Goal: Find contact information

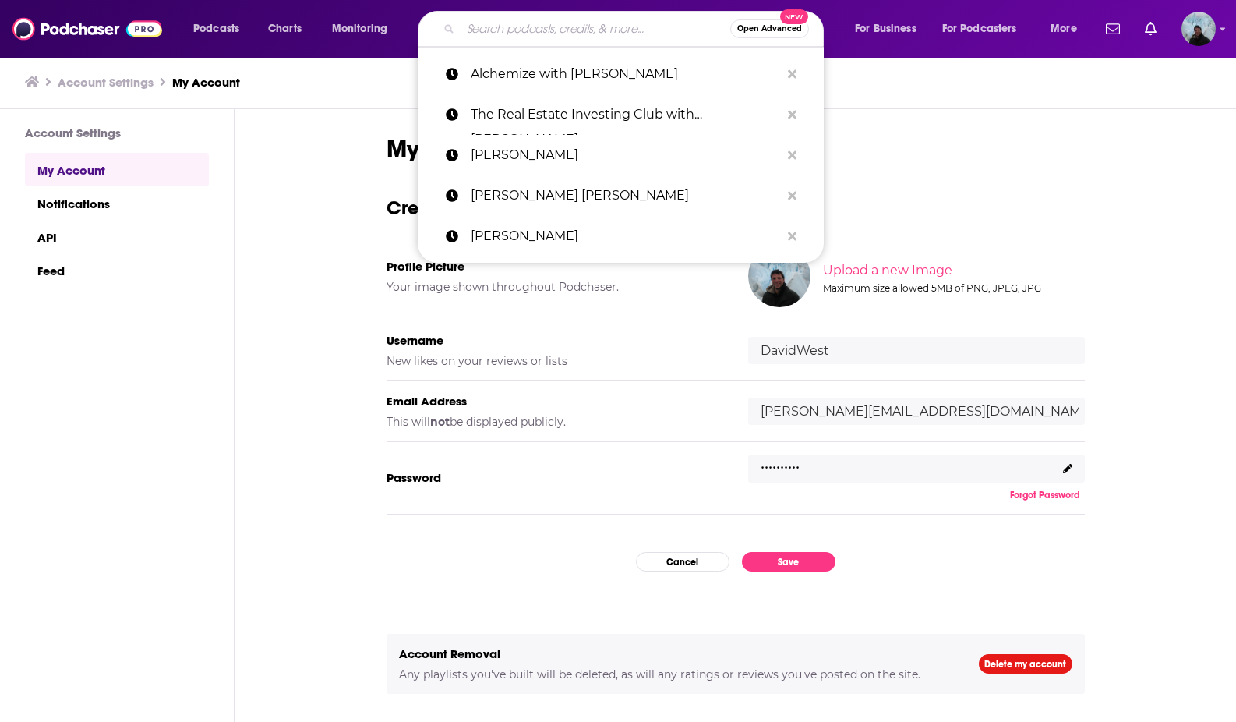
click at [551, 37] on input "Search podcasts, credits, & more..." at bounding box center [596, 28] width 270 height 25
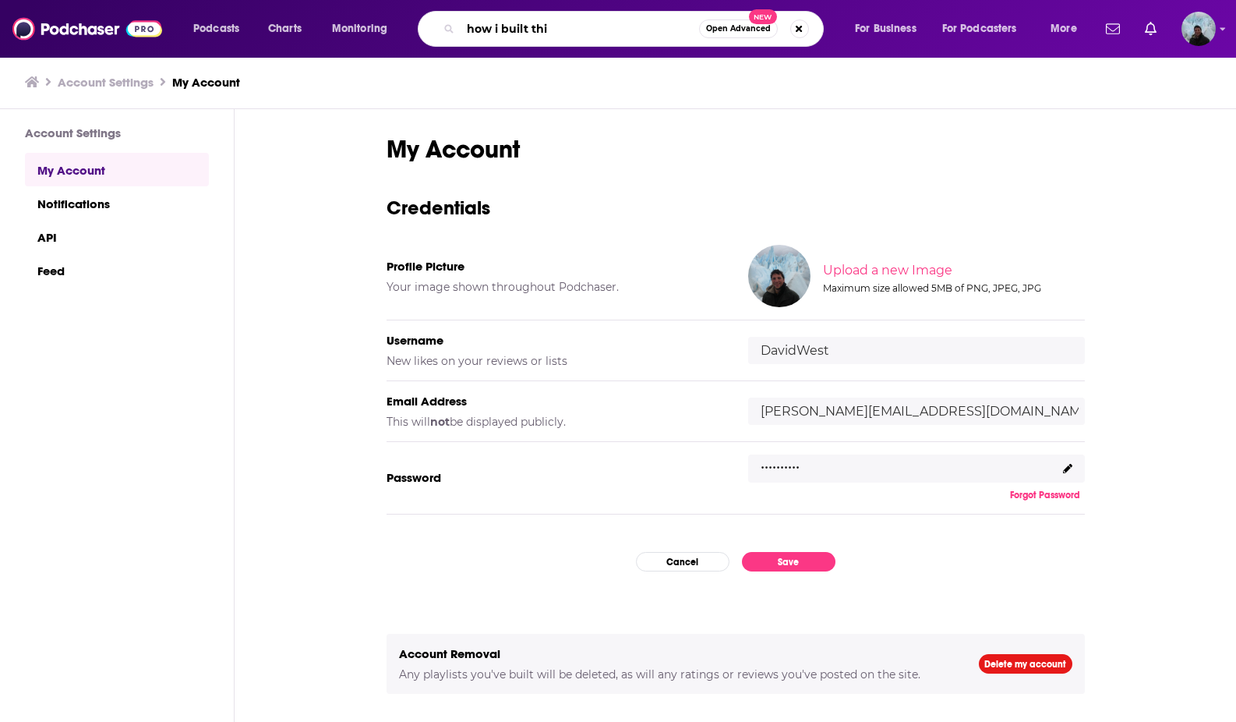
type input "how i built this"
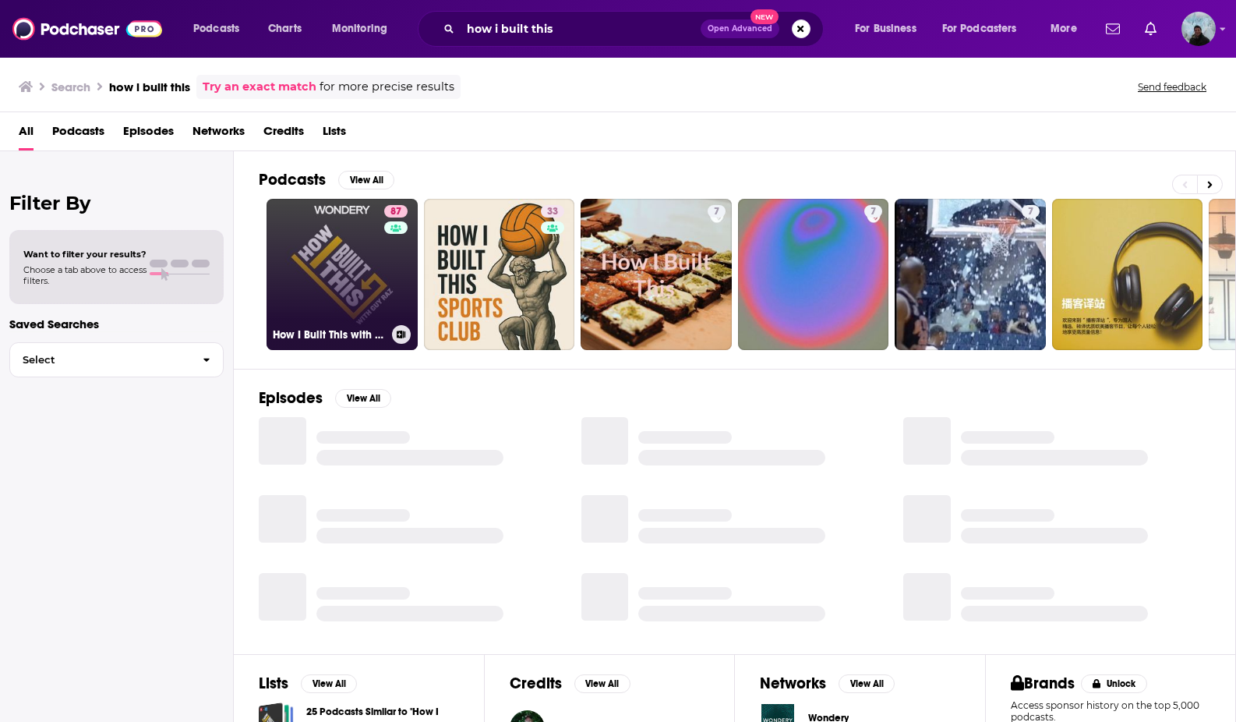
click at [341, 258] on link "87 How I Built This with [PERSON_NAME]" at bounding box center [342, 274] width 151 height 151
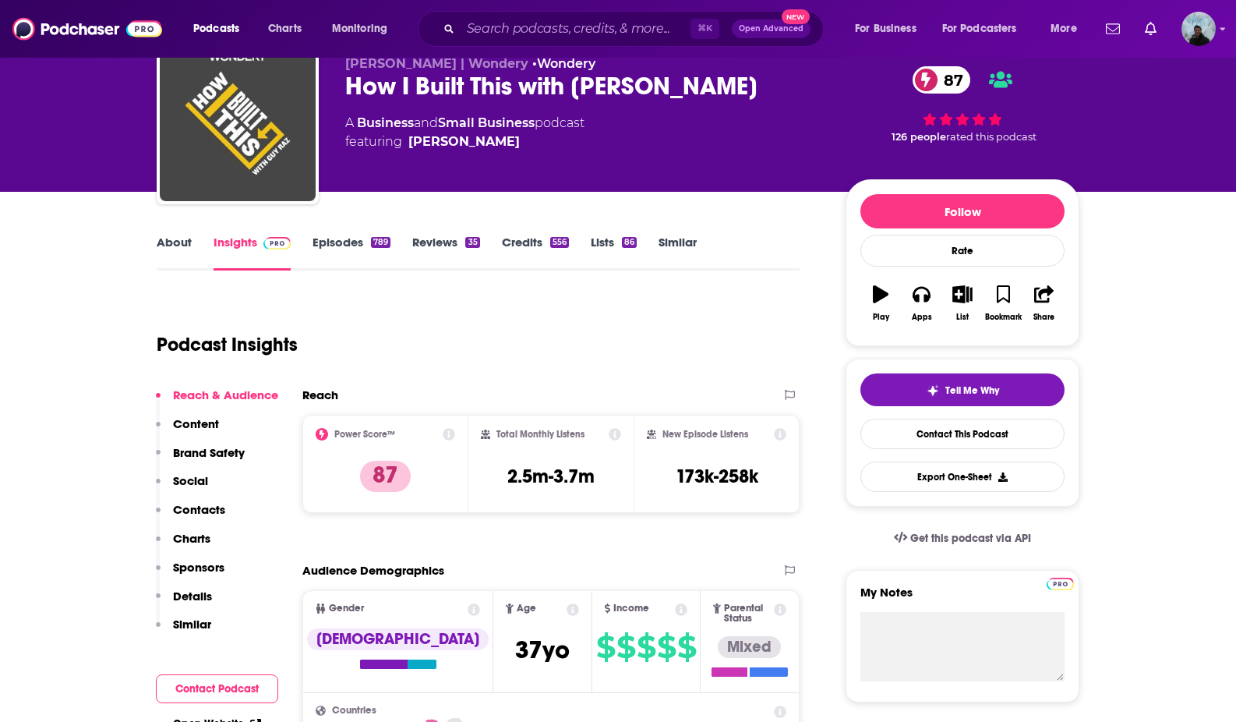
click at [202, 514] on p "Contacts" at bounding box center [199, 509] width 52 height 15
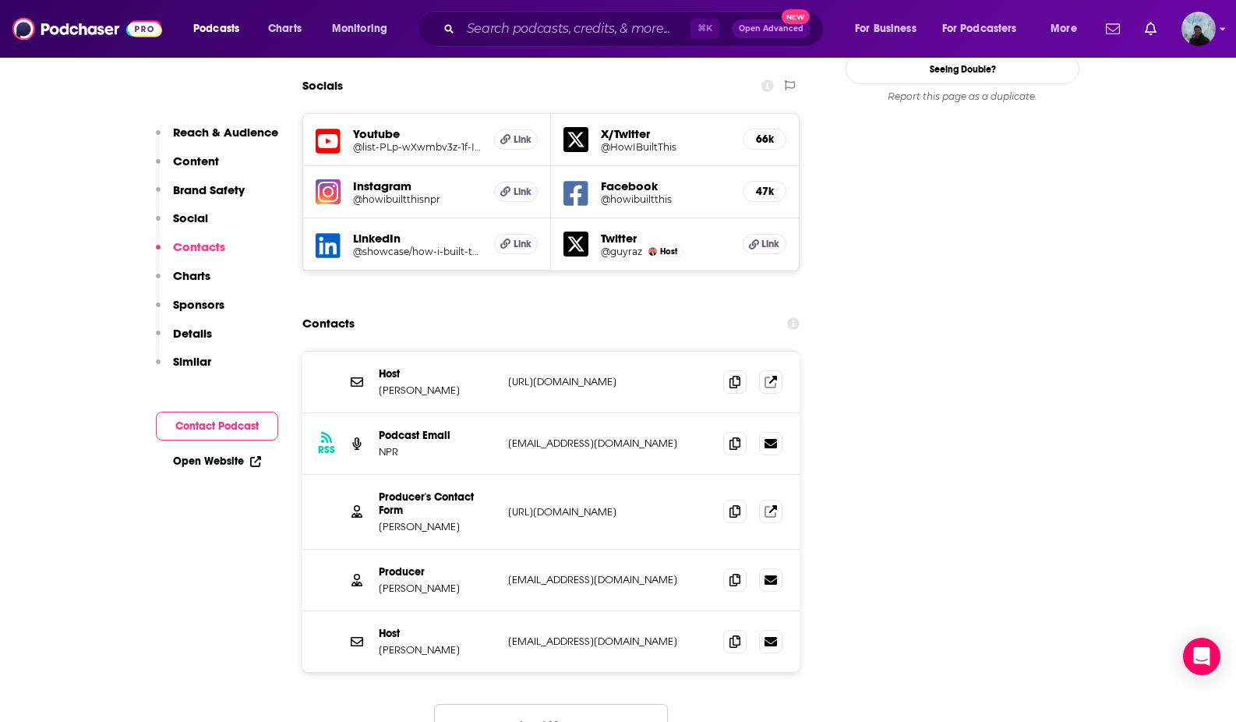
scroll to position [1796, 0]
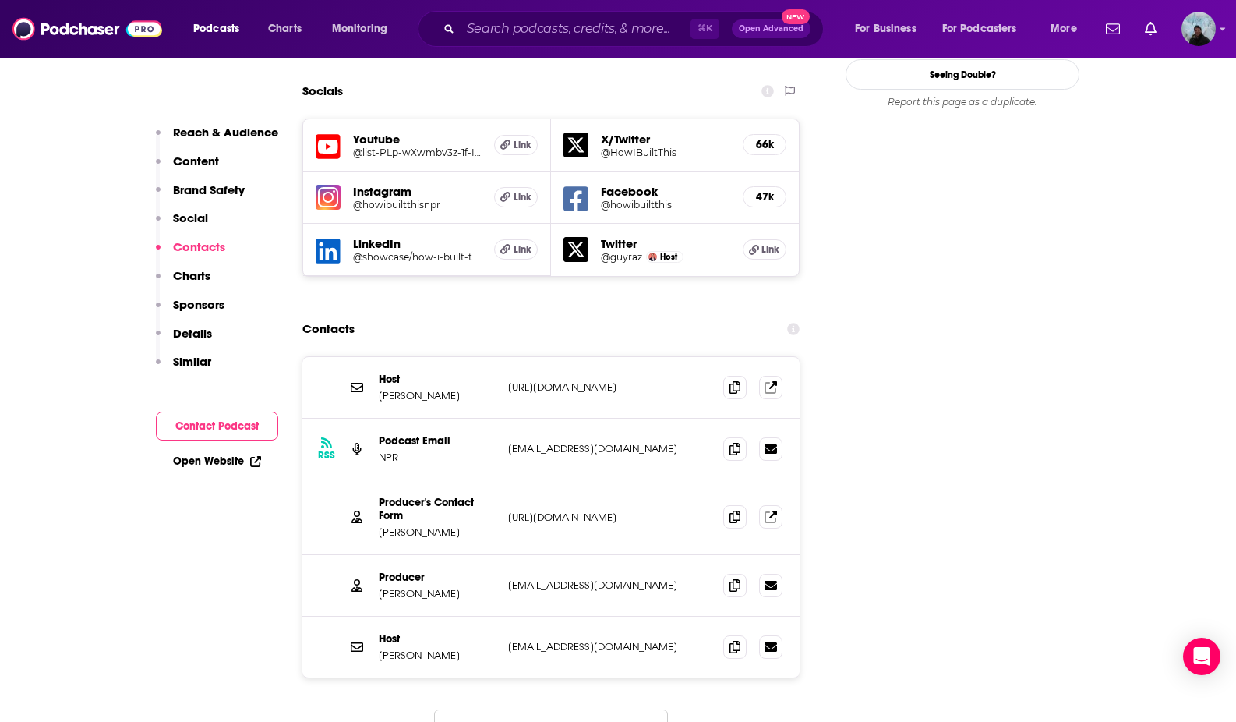
drag, startPoint x: 474, startPoint y: 493, endPoint x: 376, endPoint y: 493, distance: 97.4
click at [376, 555] on div "Producer [PERSON_NAME] [EMAIL_ADDRESS][DOMAIN_NAME] [EMAIL_ADDRESS][DOMAIN_NAME]" at bounding box center [550, 586] width 497 height 62
copy p "[PERSON_NAME]"
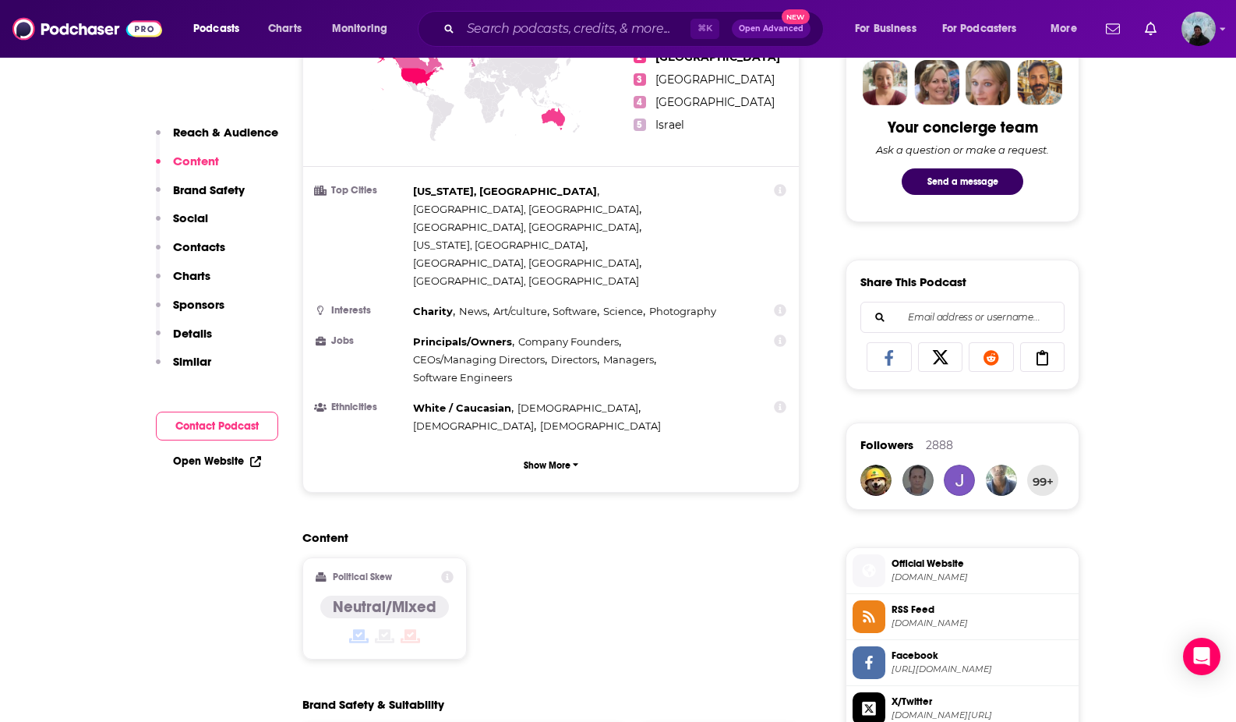
scroll to position [511, 0]
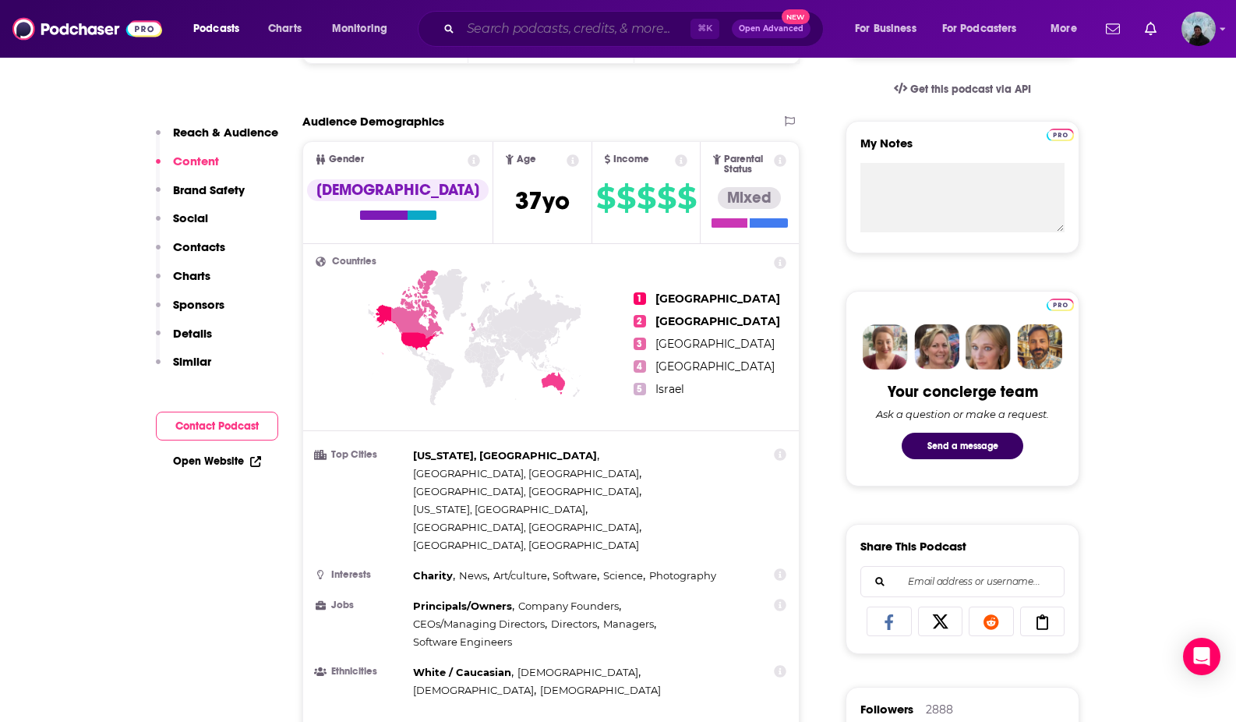
click at [559, 28] on input "Search podcasts, credits, & more..." at bounding box center [576, 28] width 230 height 25
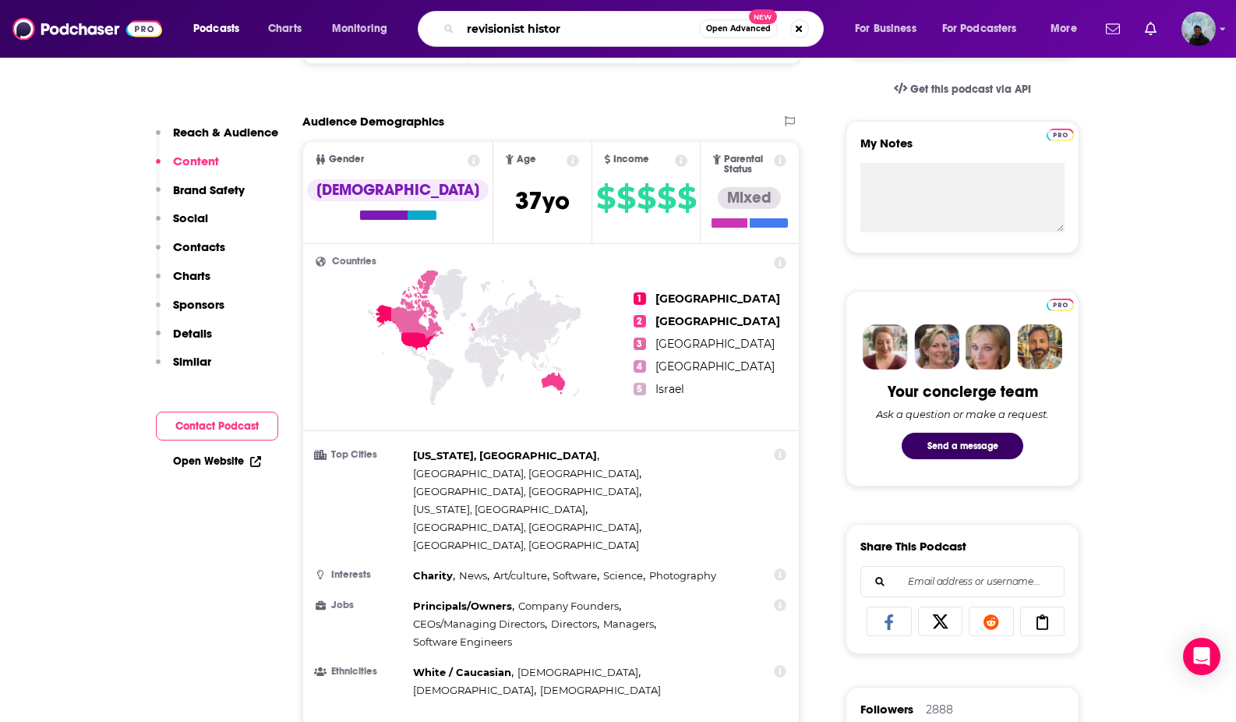
type input "revisionist history"
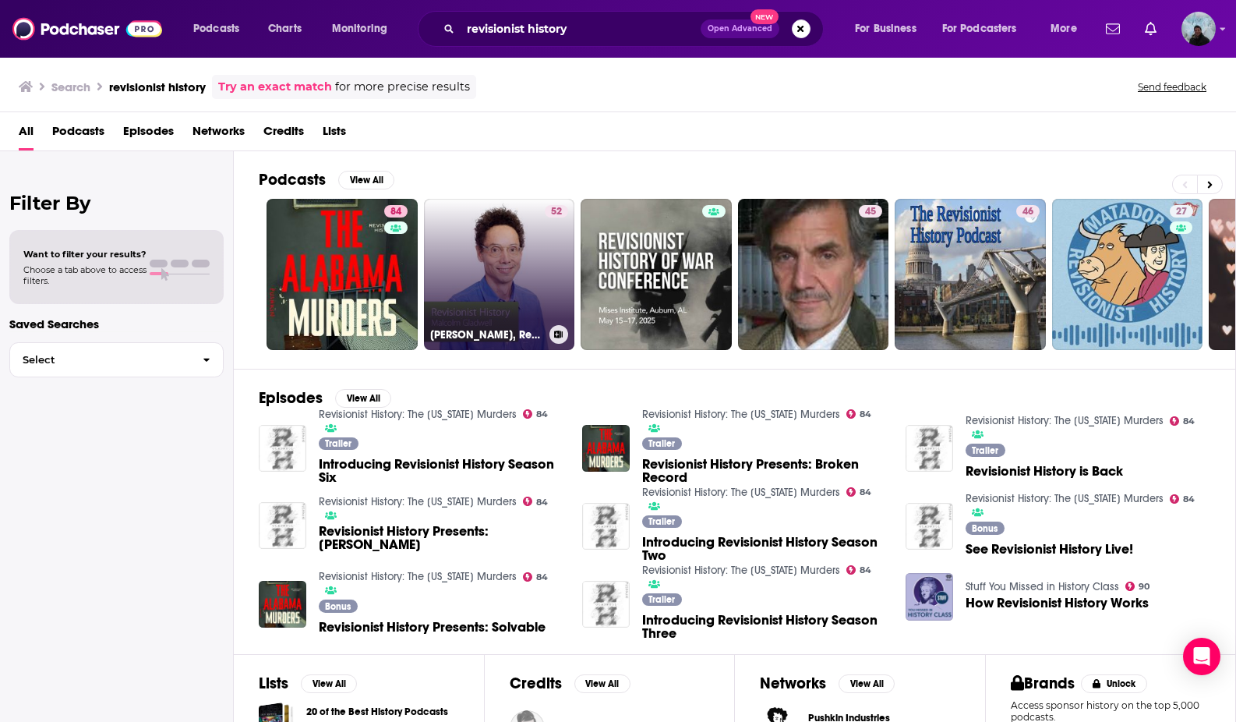
click at [510, 262] on link "52 [PERSON_NAME], Revisionist History: Special Event" at bounding box center [499, 274] width 151 height 151
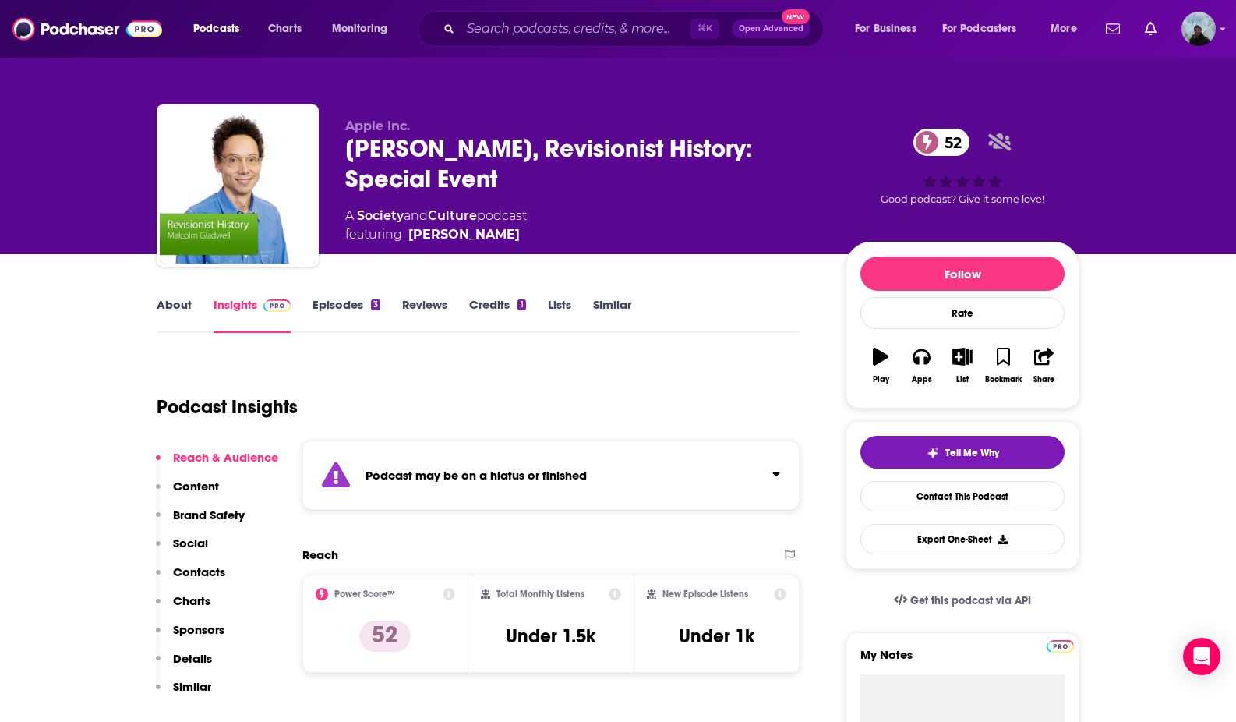
click at [216, 564] on p "Contacts" at bounding box center [199, 571] width 52 height 15
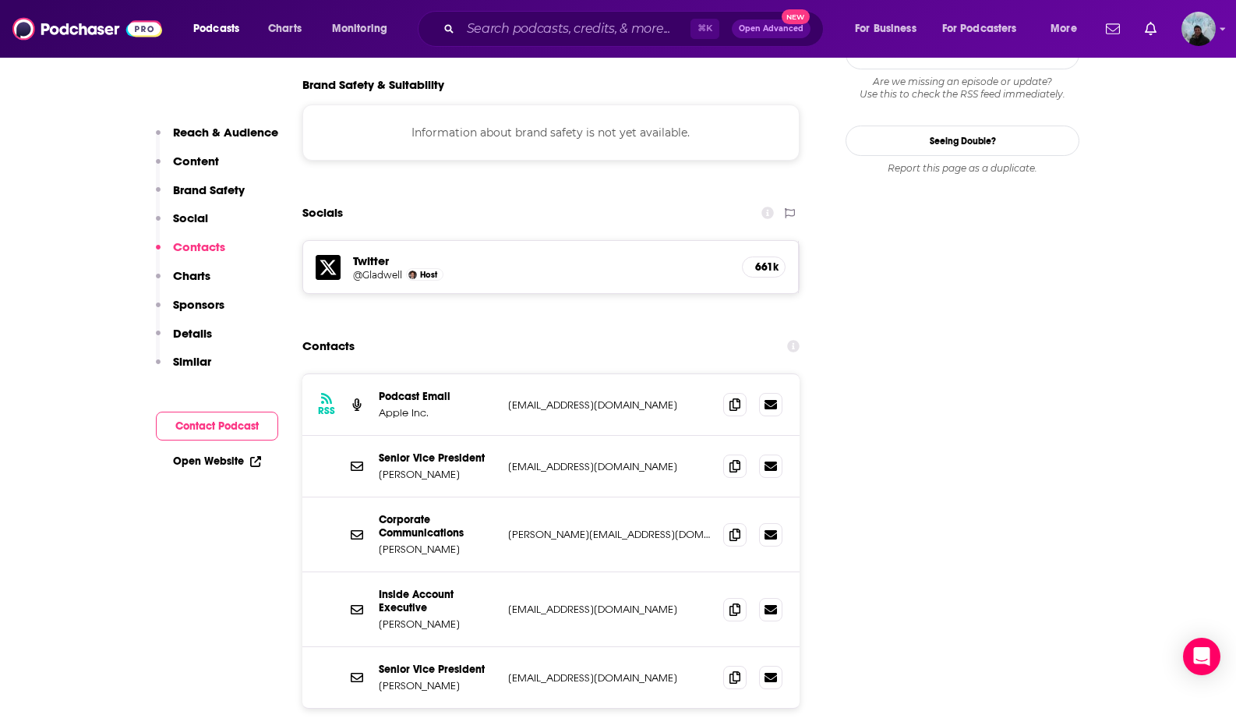
scroll to position [1505, 0]
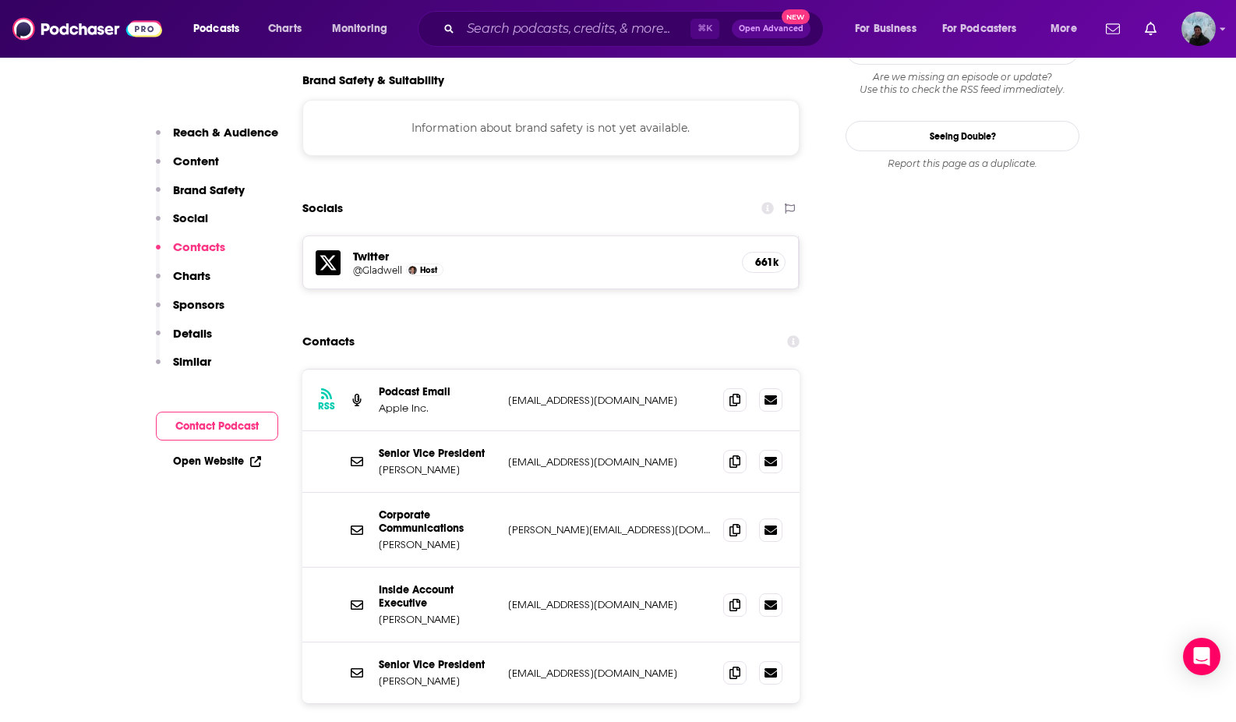
click at [369, 249] on h5 "Twitter" at bounding box center [541, 256] width 376 height 15
click at [334, 250] on icon at bounding box center [328, 262] width 25 height 25
click at [609, 26] on input "Search podcasts, credits, & more..." at bounding box center [576, 28] width 230 height 25
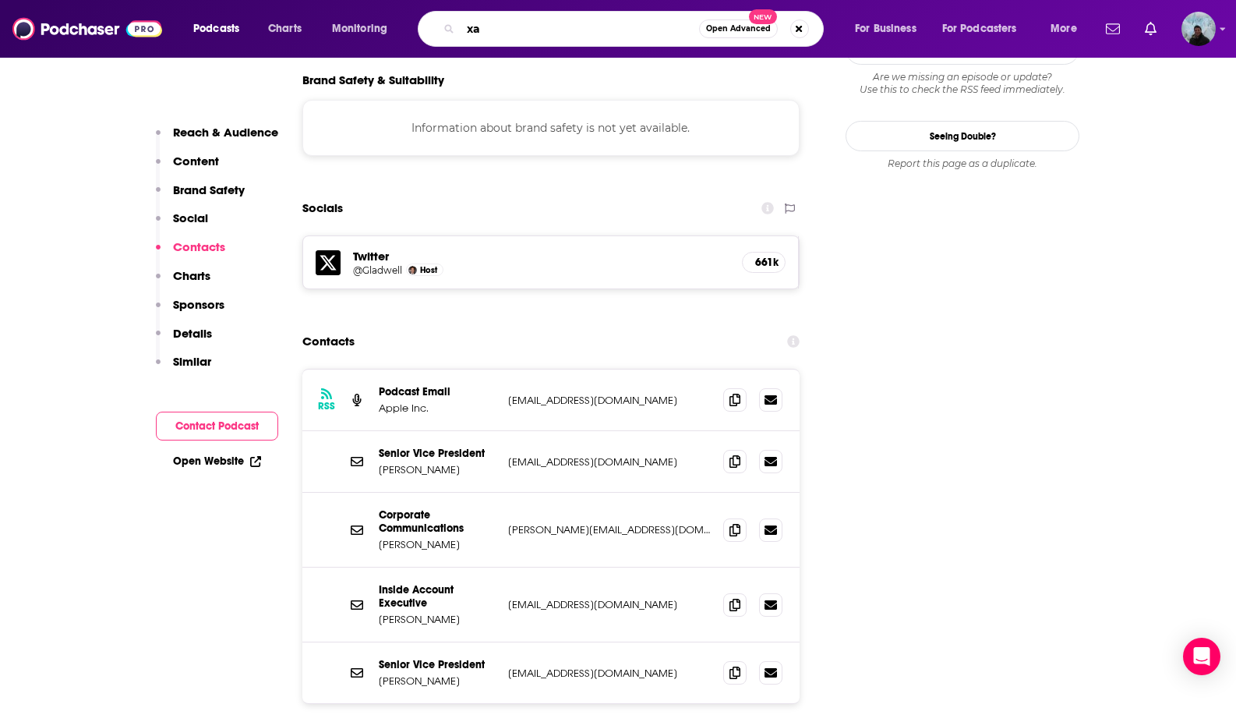
type input "x"
type input "call her daddy"
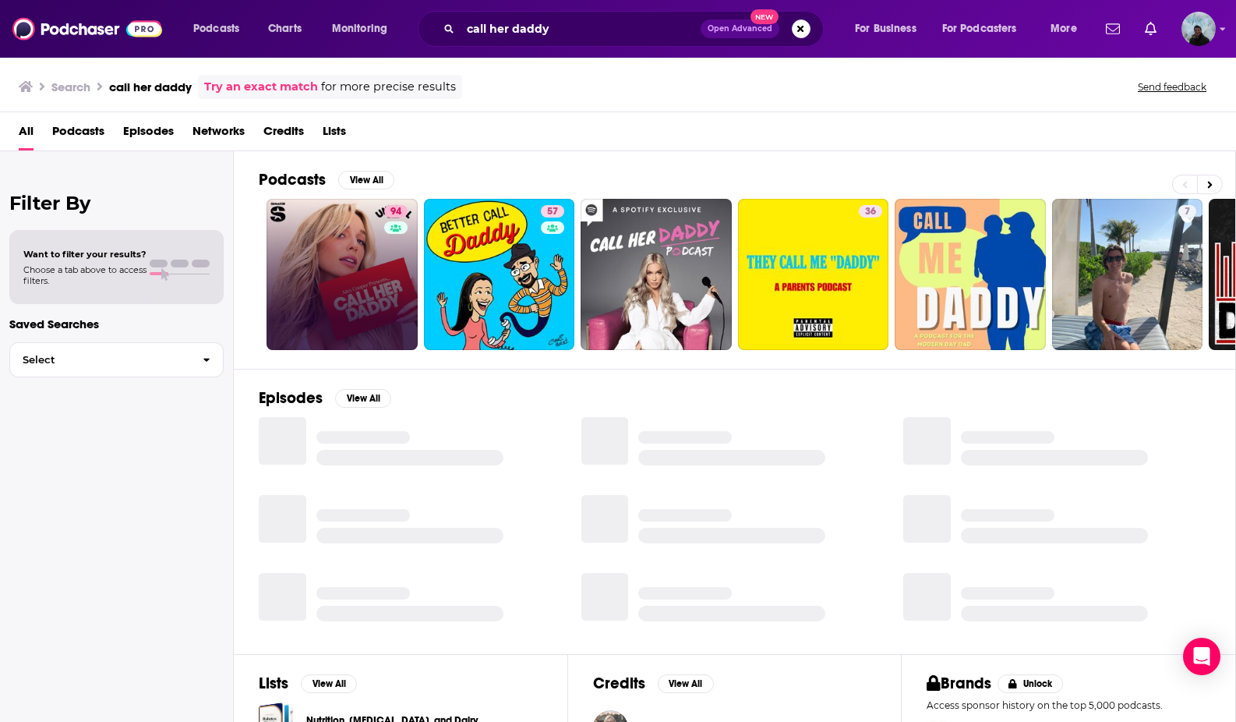
click at [362, 250] on link "94" at bounding box center [342, 274] width 151 height 151
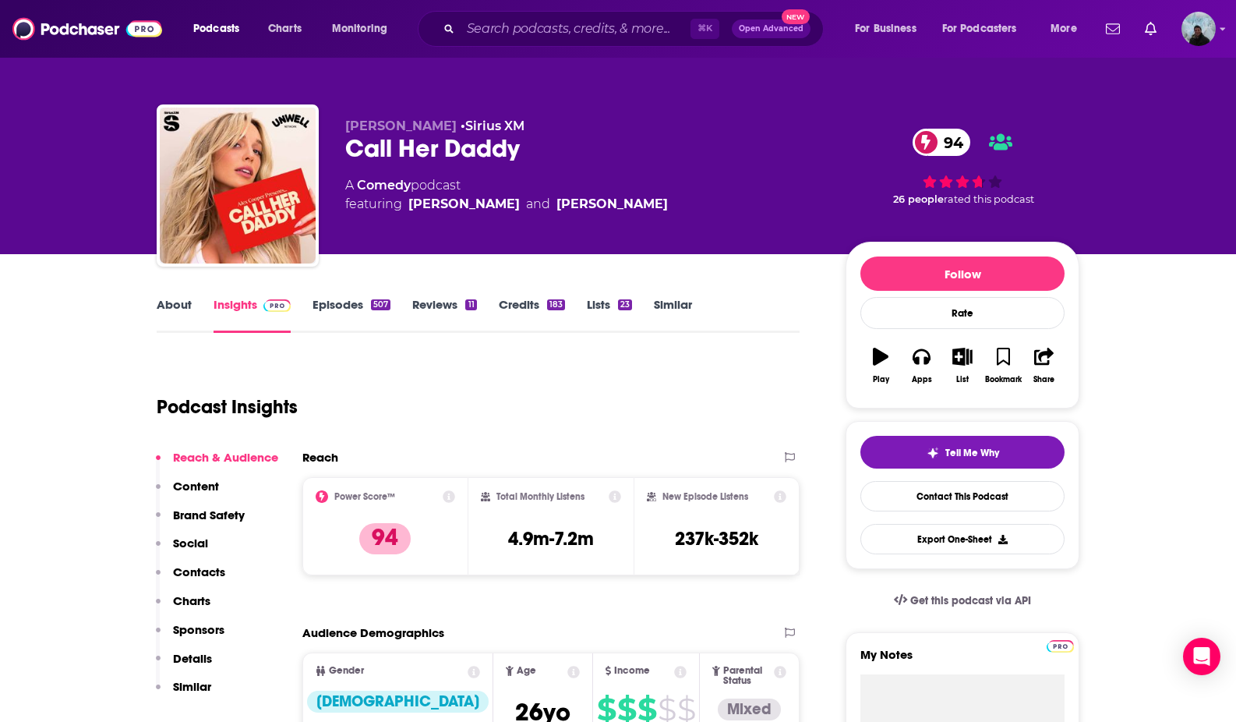
scroll to position [106, 0]
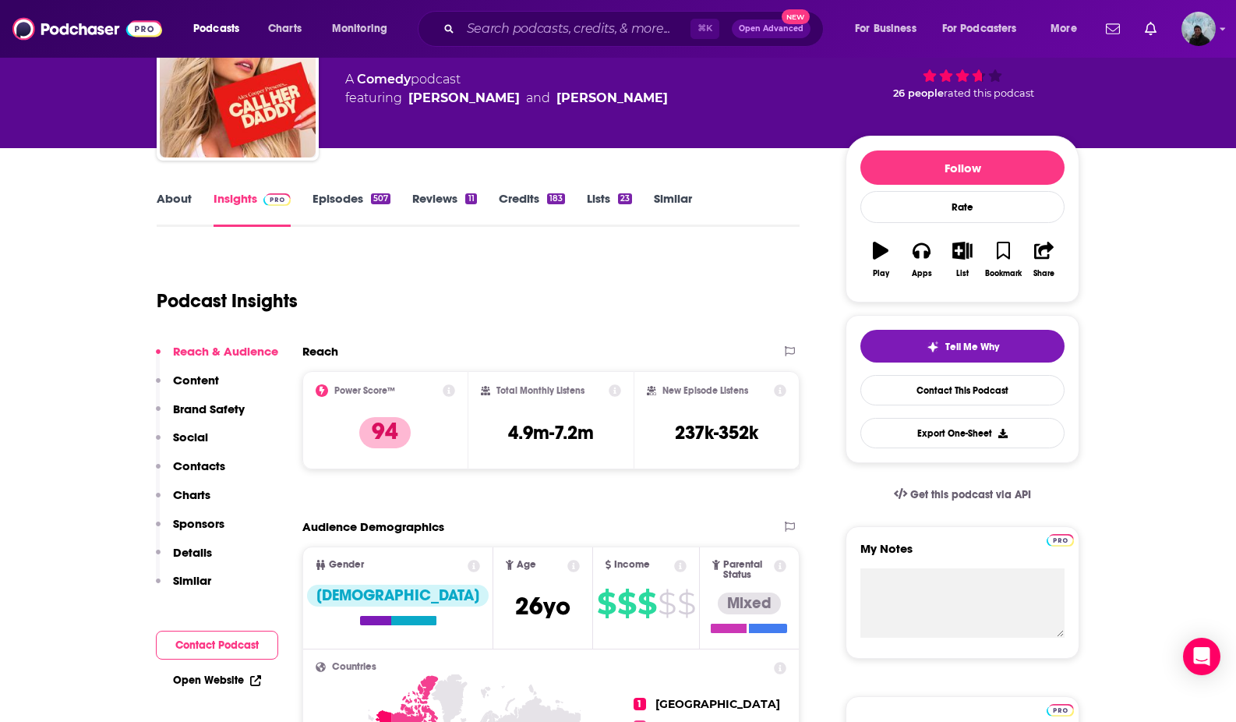
click at [196, 464] on p "Contacts" at bounding box center [199, 465] width 52 height 15
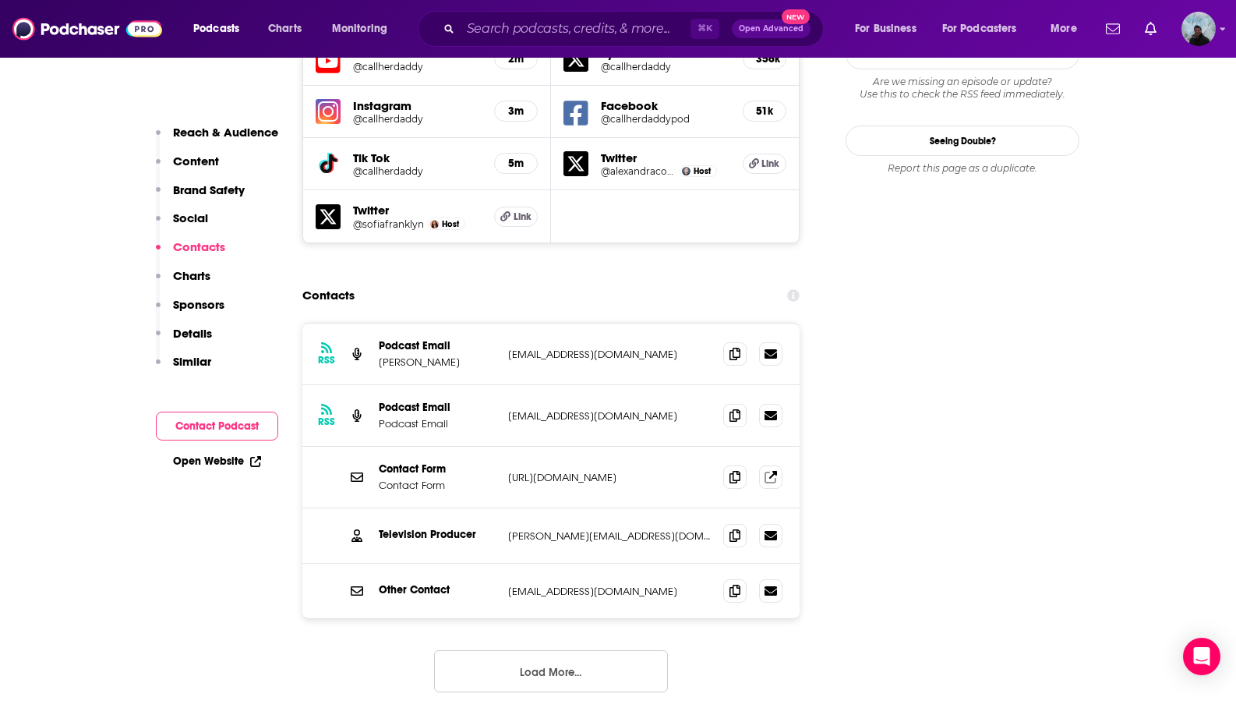
scroll to position [1885, 0]
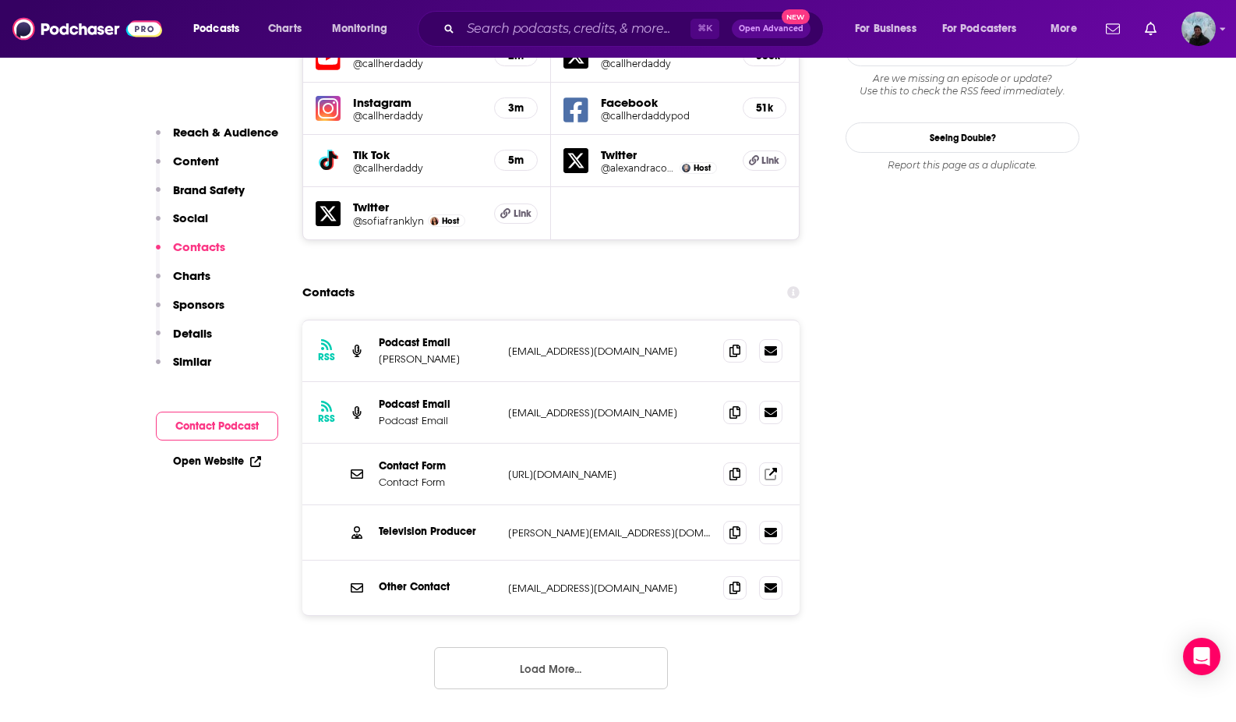
click at [557, 647] on button "Load More..." at bounding box center [551, 668] width 234 height 42
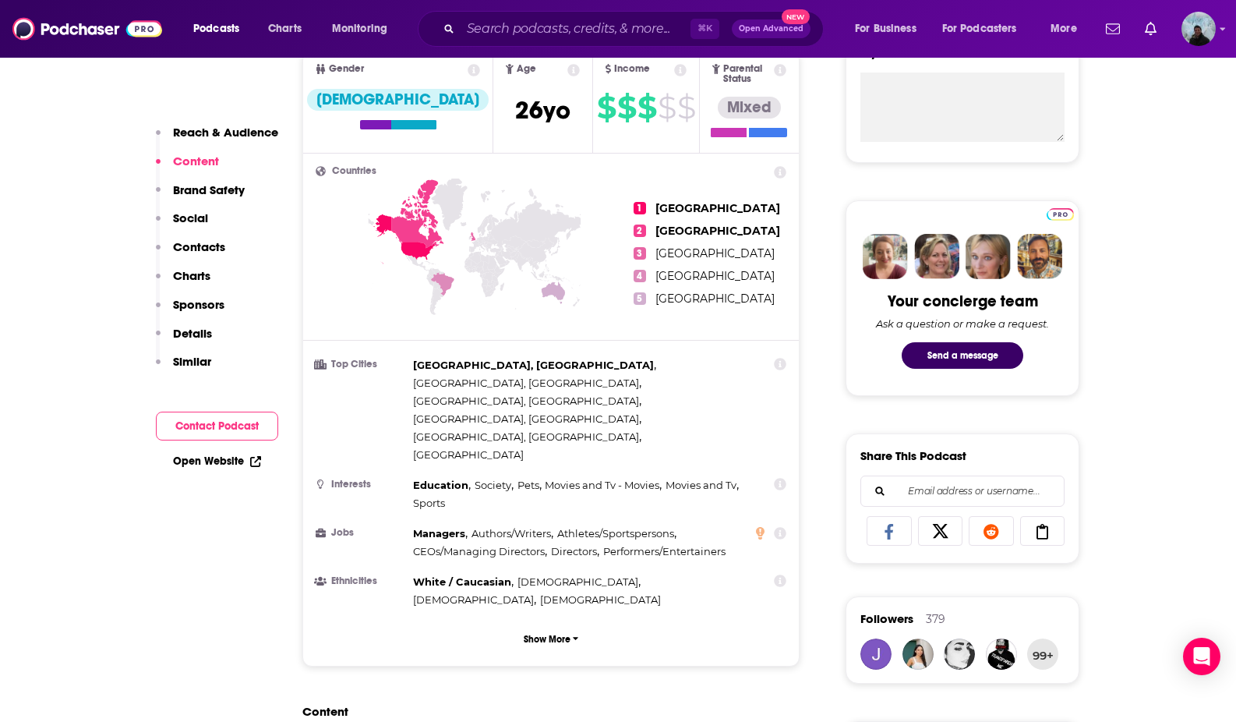
scroll to position [497, 0]
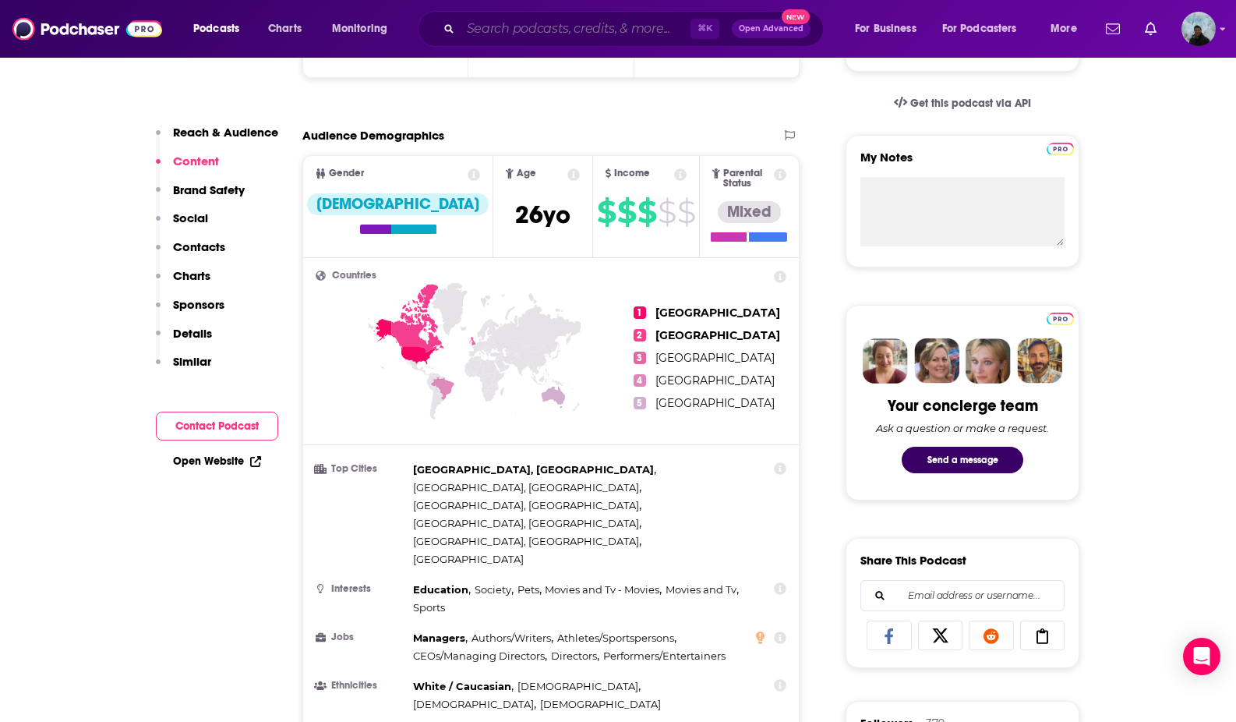
click at [573, 22] on input "Search podcasts, credits, & more..." at bounding box center [576, 28] width 230 height 25
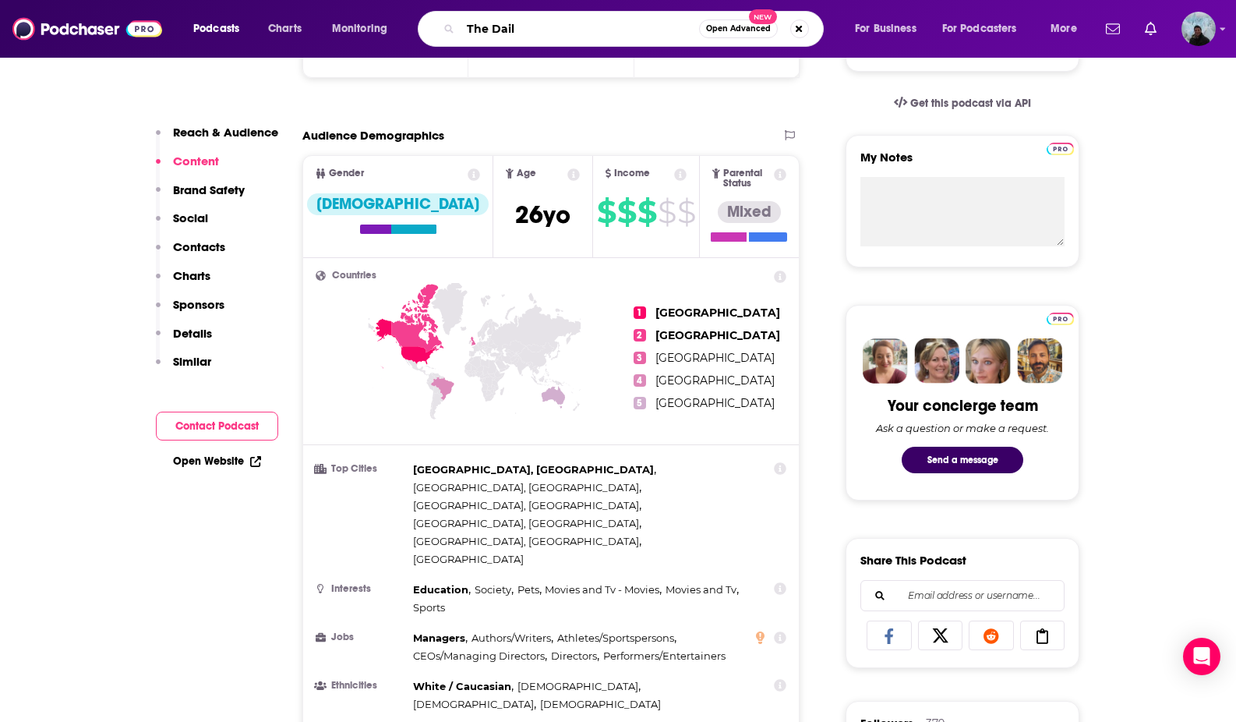
type input "The Daily"
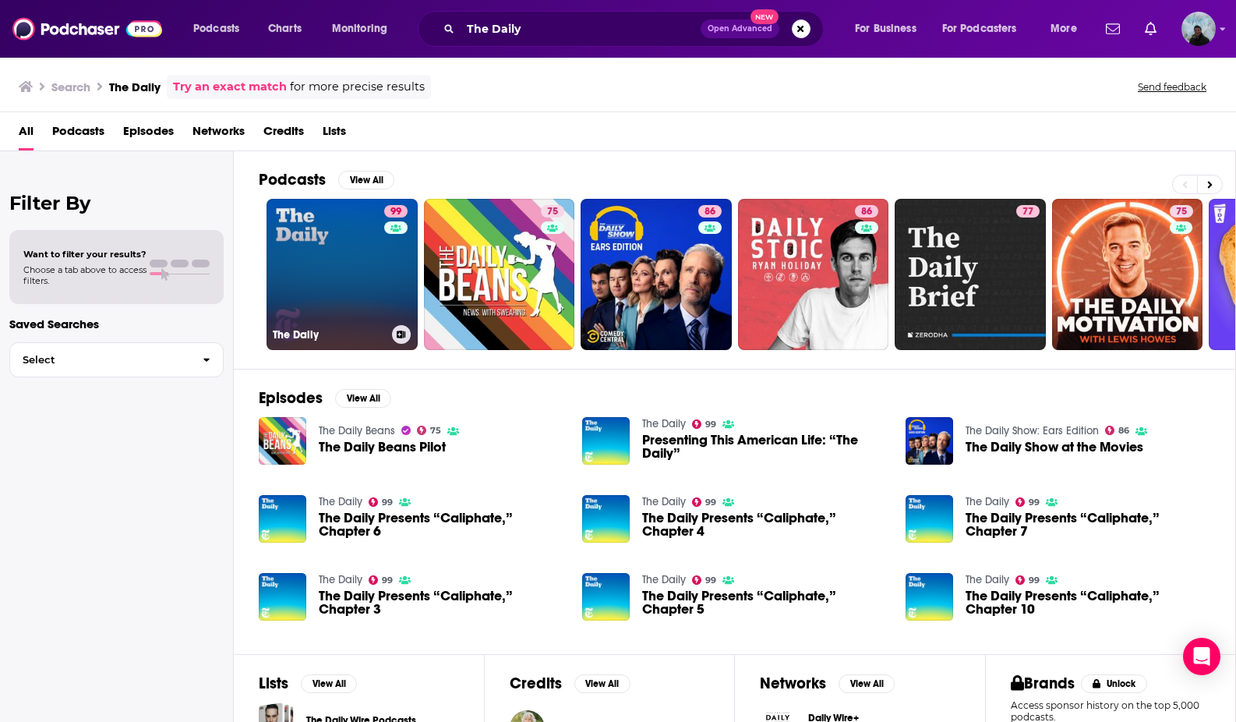
click at [371, 261] on link "99 The Daily" at bounding box center [342, 274] width 151 height 151
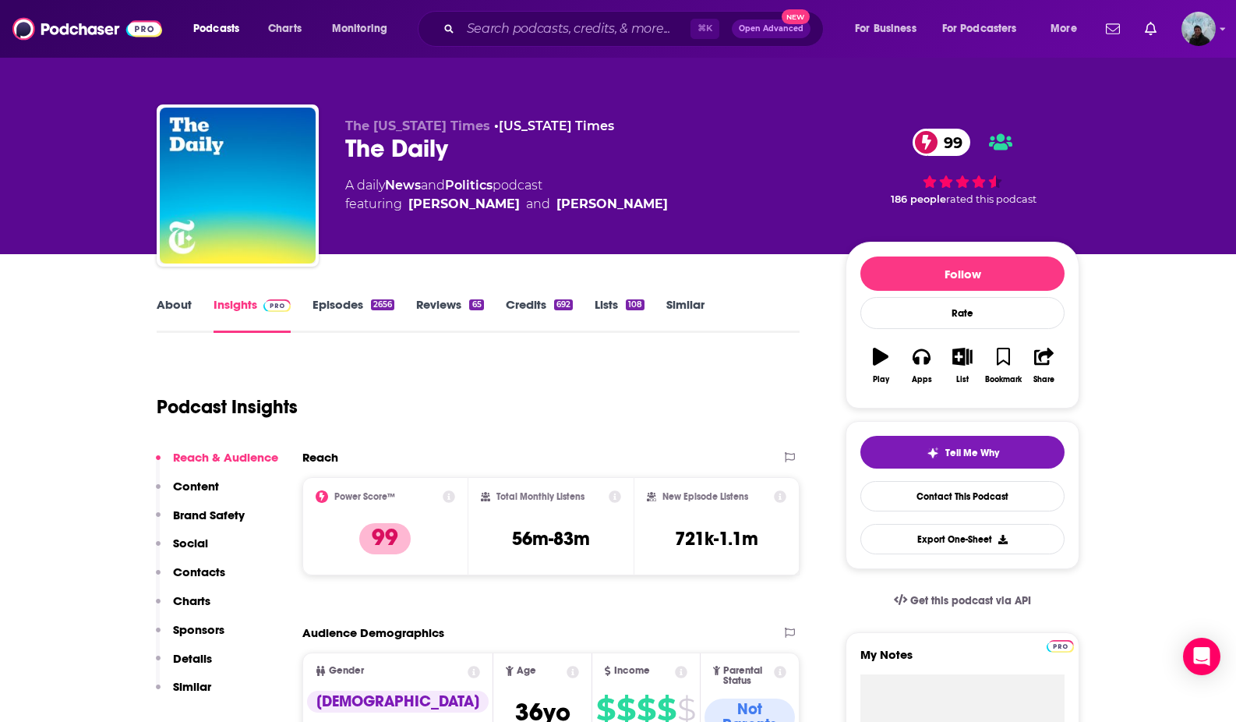
click at [208, 564] on p "Contacts" at bounding box center [199, 571] width 52 height 15
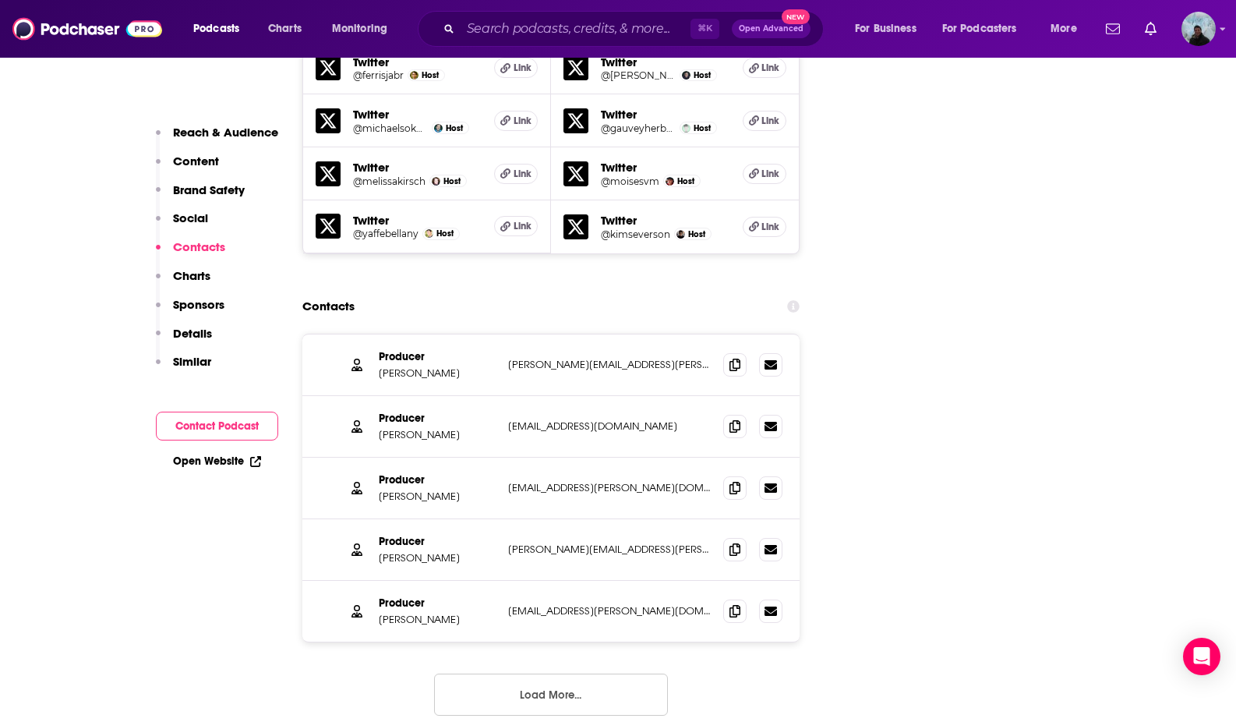
scroll to position [2185, 0]
drag, startPoint x: 443, startPoint y: 300, endPoint x: 378, endPoint y: 299, distance: 65.5
click at [379, 366] on p "[PERSON_NAME]" at bounding box center [437, 372] width 117 height 13
copy p "[PERSON_NAME]"
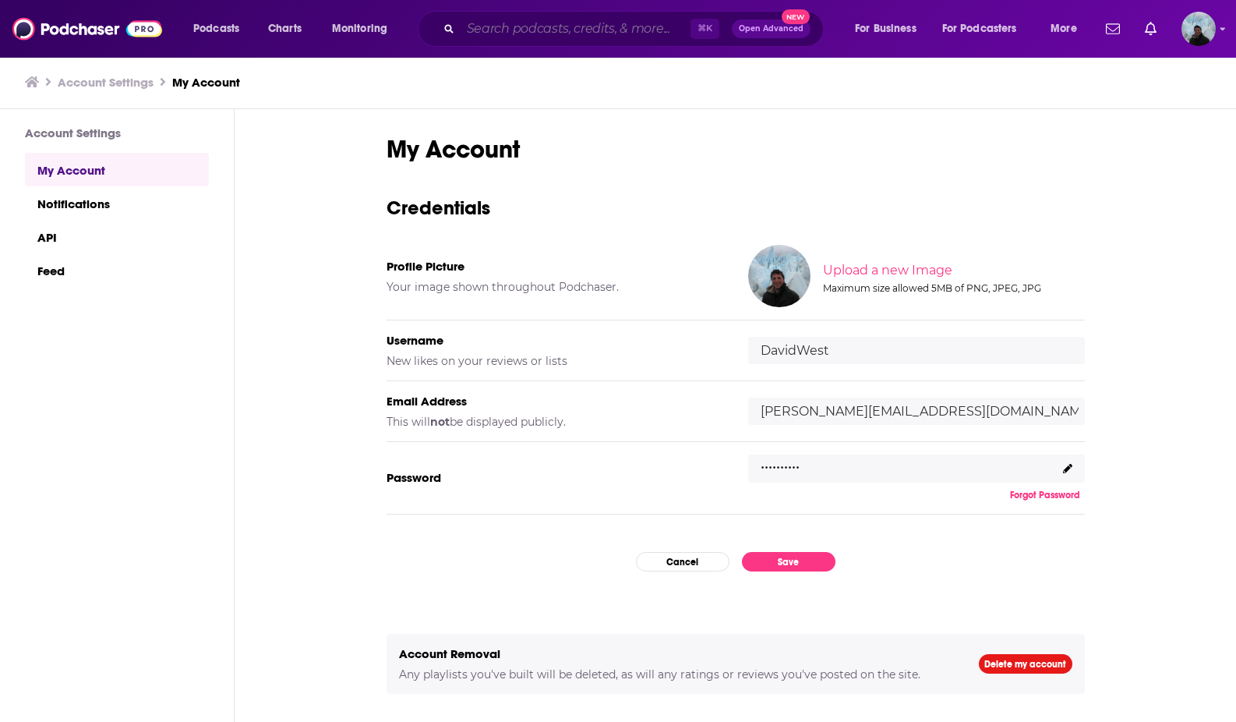
click at [585, 26] on input "Search podcasts, credits, & more..." at bounding box center [576, 28] width 230 height 25
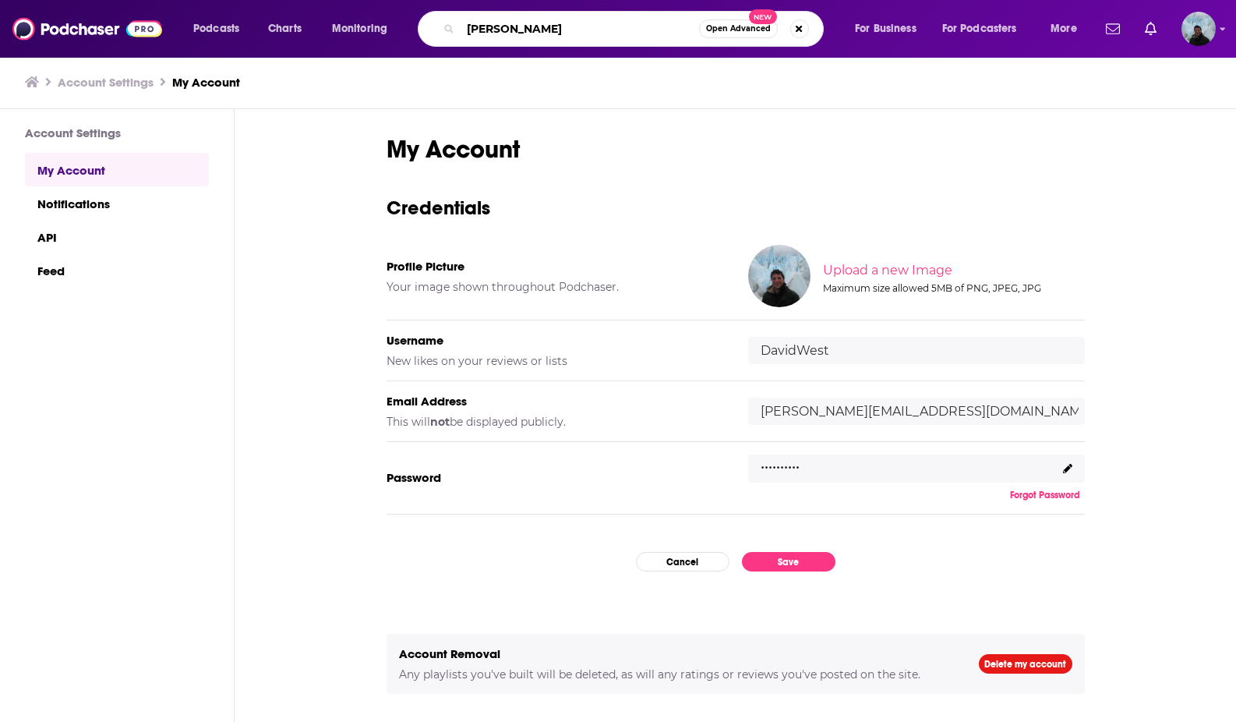
type input "lex fridman"
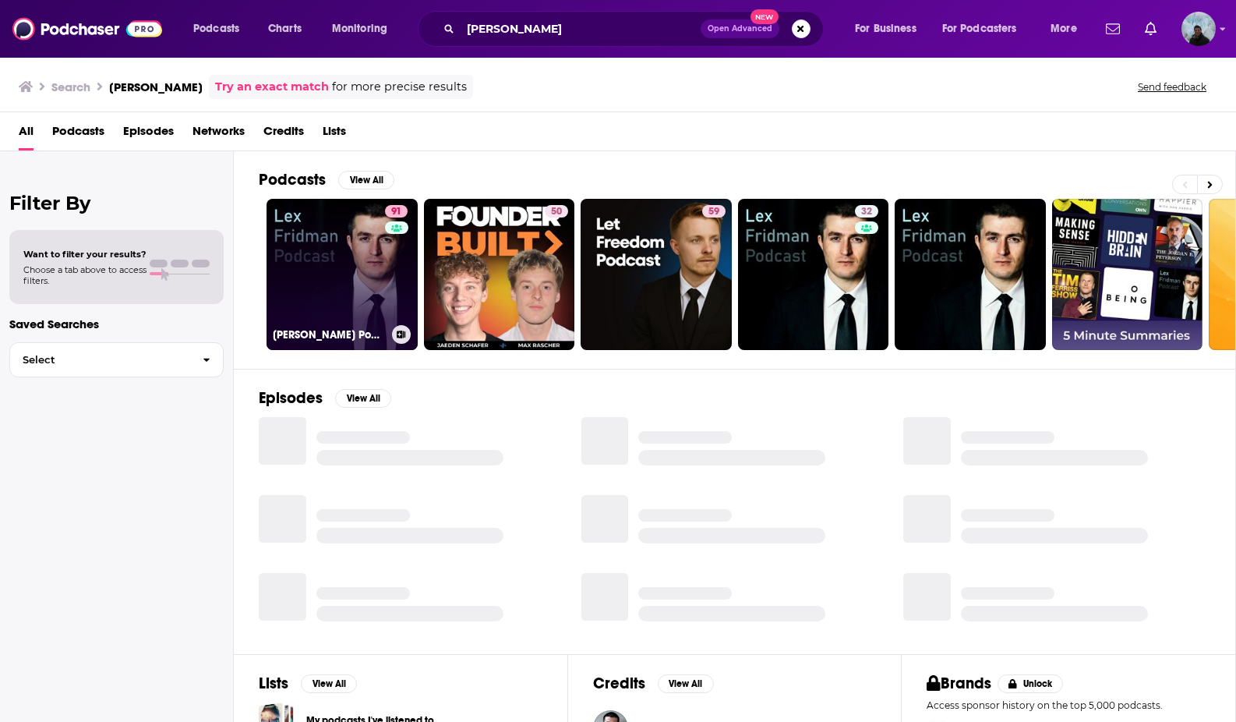
click at [366, 220] on link "91 Lex Fridman Podcast" at bounding box center [342, 274] width 151 height 151
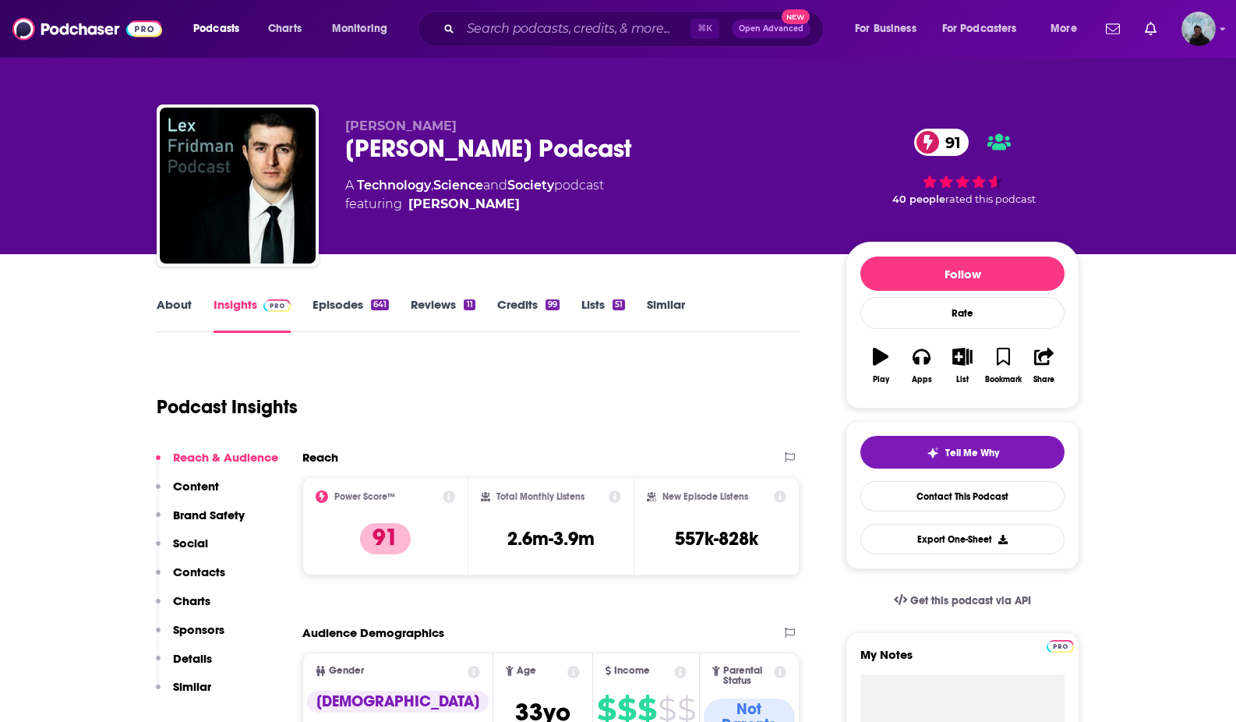
click at [177, 566] on p "Contacts" at bounding box center [199, 571] width 52 height 15
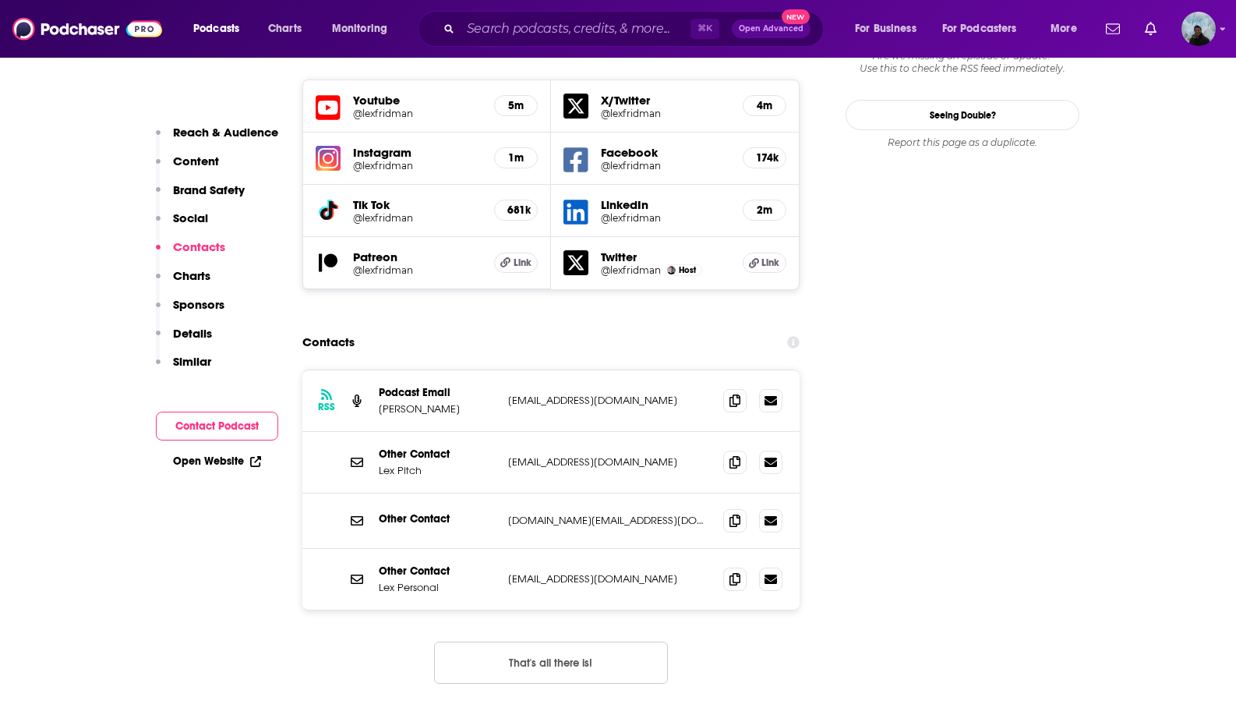
scroll to position [1849, 0]
